Goal: Contribute content

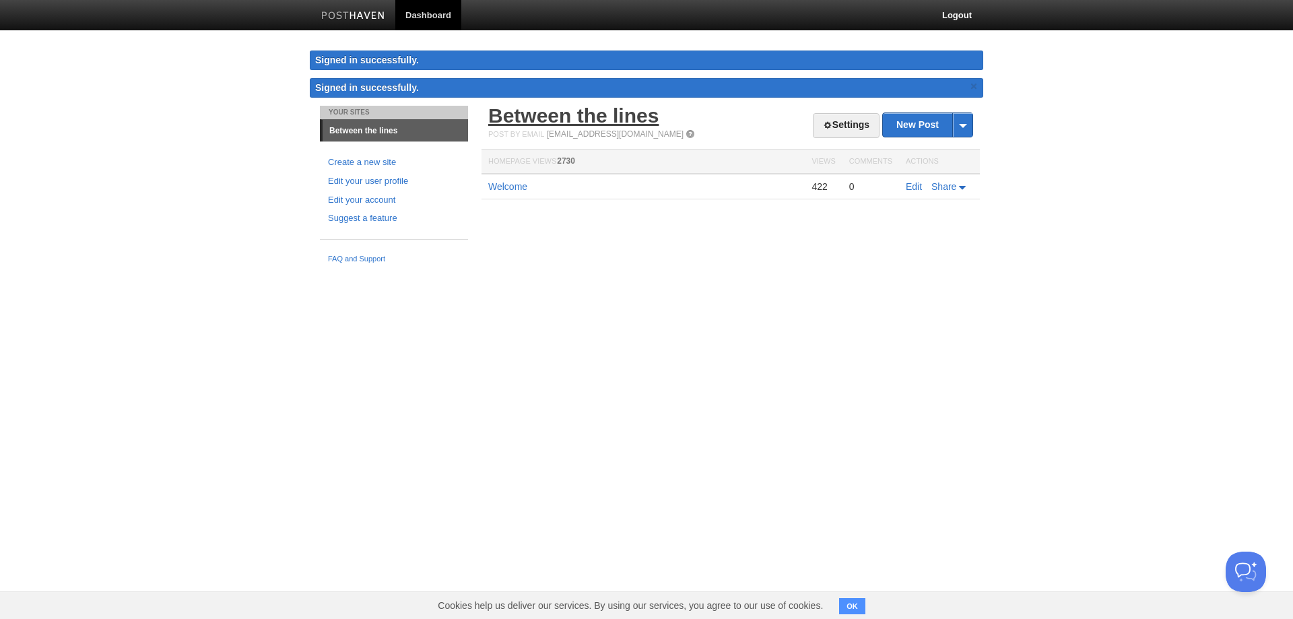
click at [544, 119] on link "Between the lines" at bounding box center [573, 115] width 170 height 22
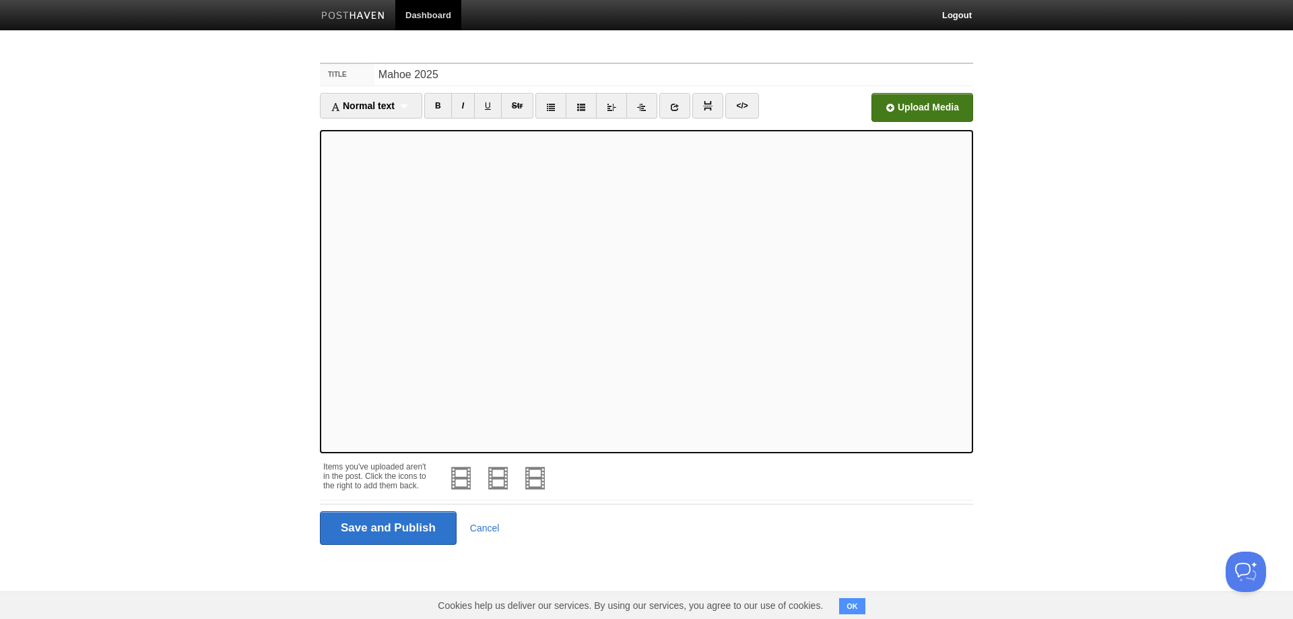
click at [920, 100] on input "file" at bounding box center [516, 111] width 1020 height 69
click at [426, 527] on input "Save and Publish" at bounding box center [388, 528] width 137 height 34
